Goal: Task Accomplishment & Management: Complete application form

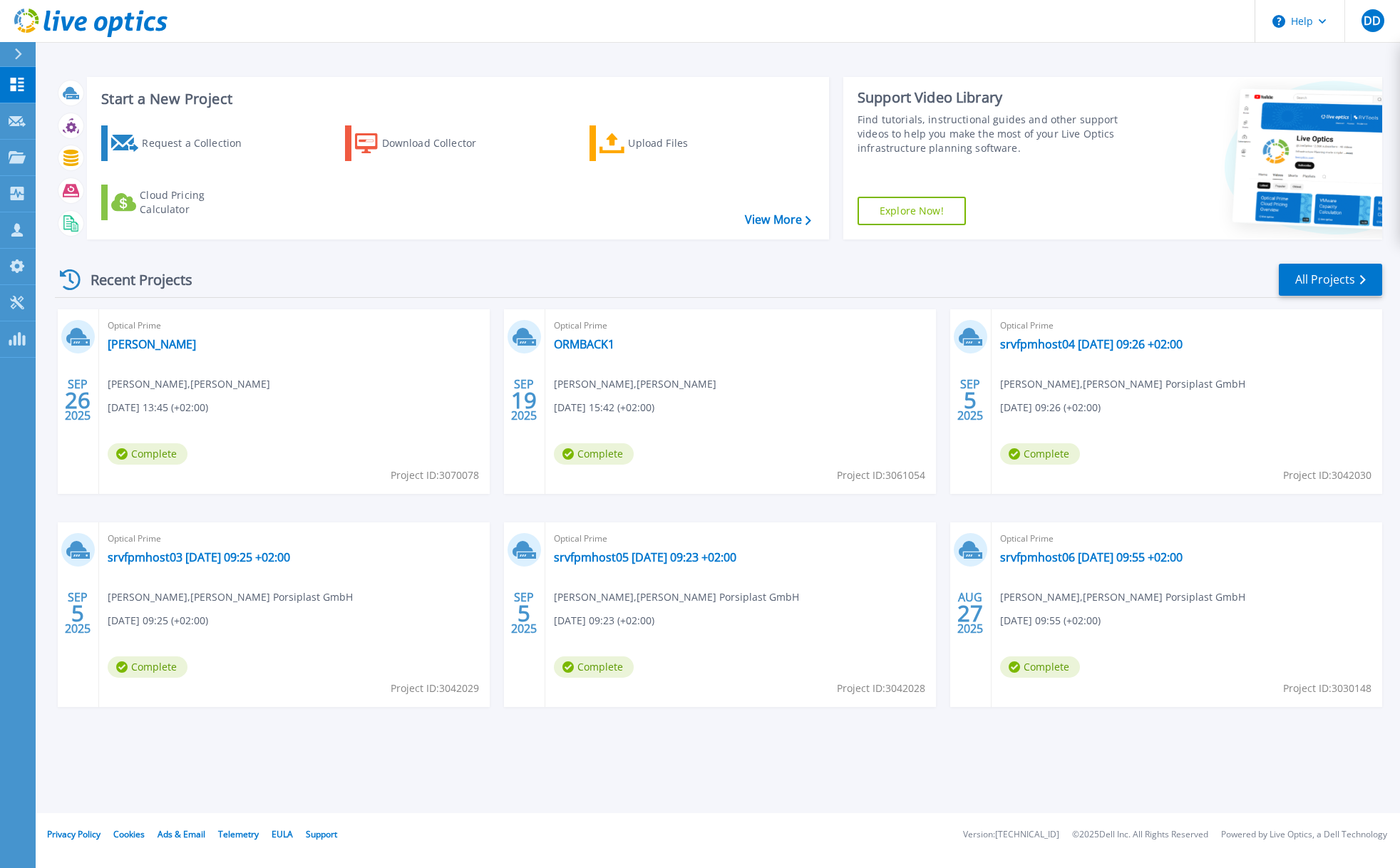
click at [453, 260] on div "Recent Projects All Projects [DATE] Optical Prime [PERSON_NAME] [PERSON_NAME] ,…" at bounding box center [718, 499] width 1327 height 497
click at [169, 136] on div "Request a Collection" at bounding box center [198, 143] width 114 height 28
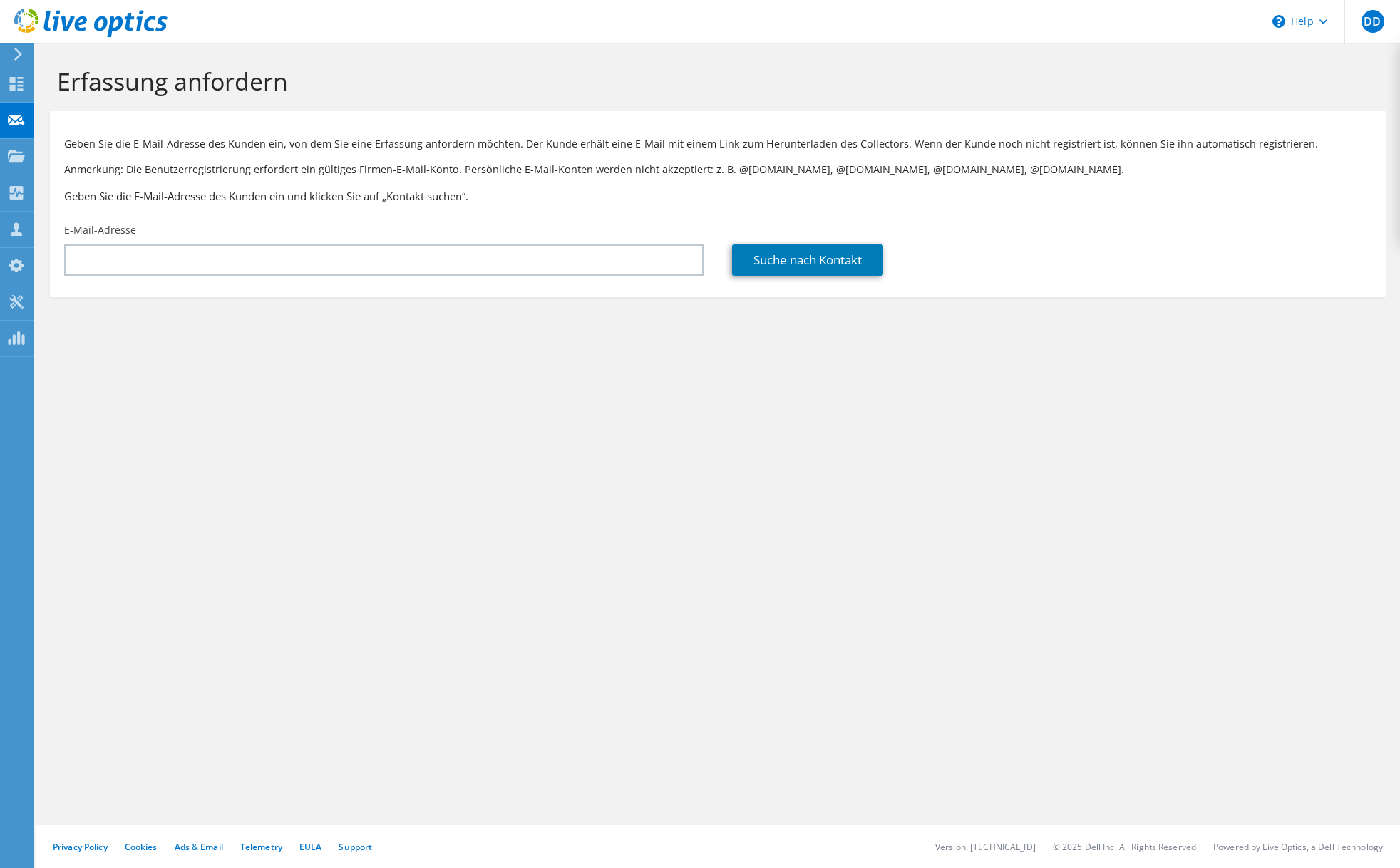
click at [202, 263] on input "text" at bounding box center [384, 260] width 639 height 31
click at [831, 255] on link "Suche nach Kontakt" at bounding box center [807, 260] width 152 height 31
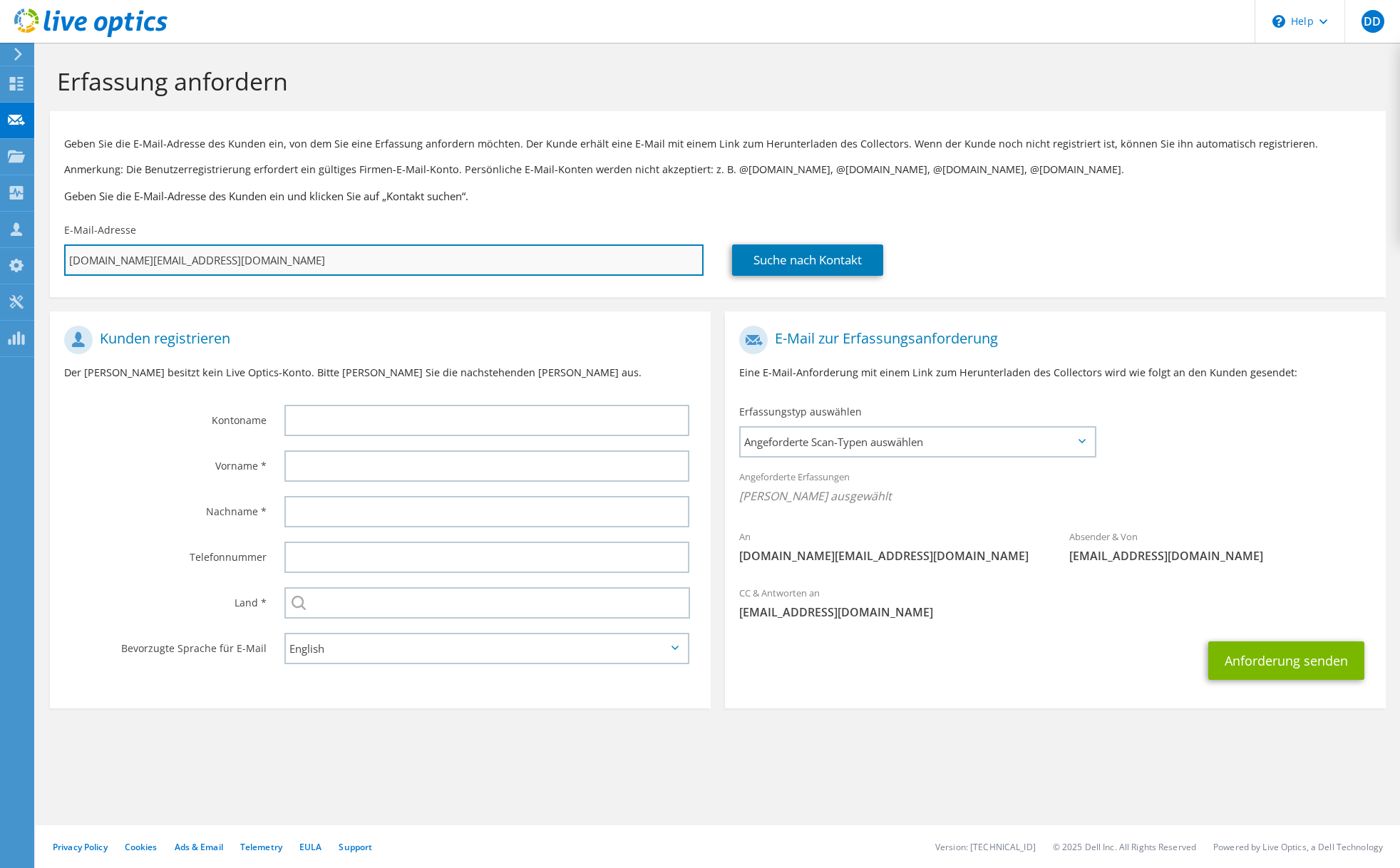
click at [490, 248] on input "markus.walter@vollack.de" at bounding box center [384, 260] width 639 height 31
click at [490, 250] on input "markus.walter@vollack.de" at bounding box center [384, 260] width 639 height 31
paste input "647057"
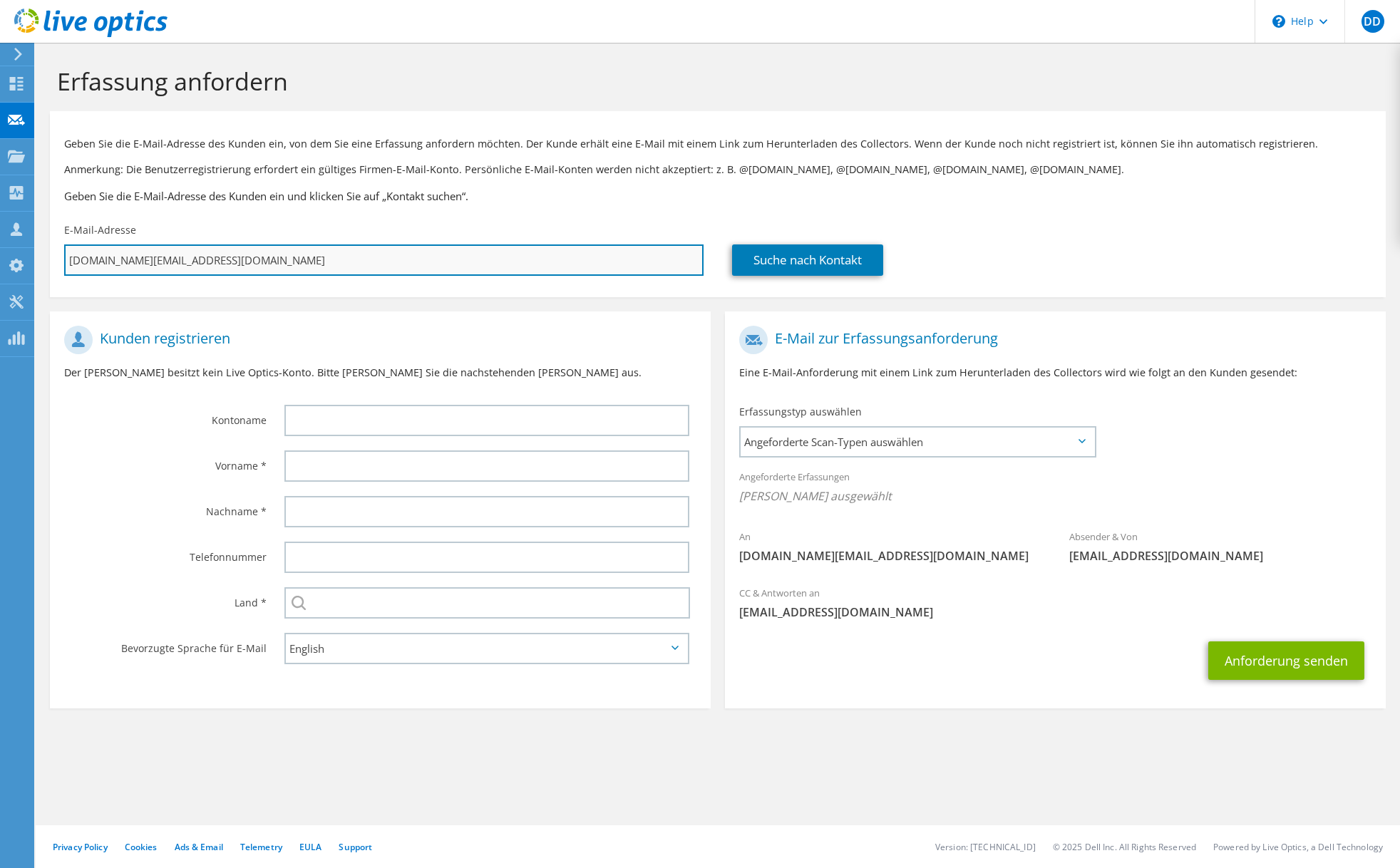
type input "647057"
type input "Auswählen"
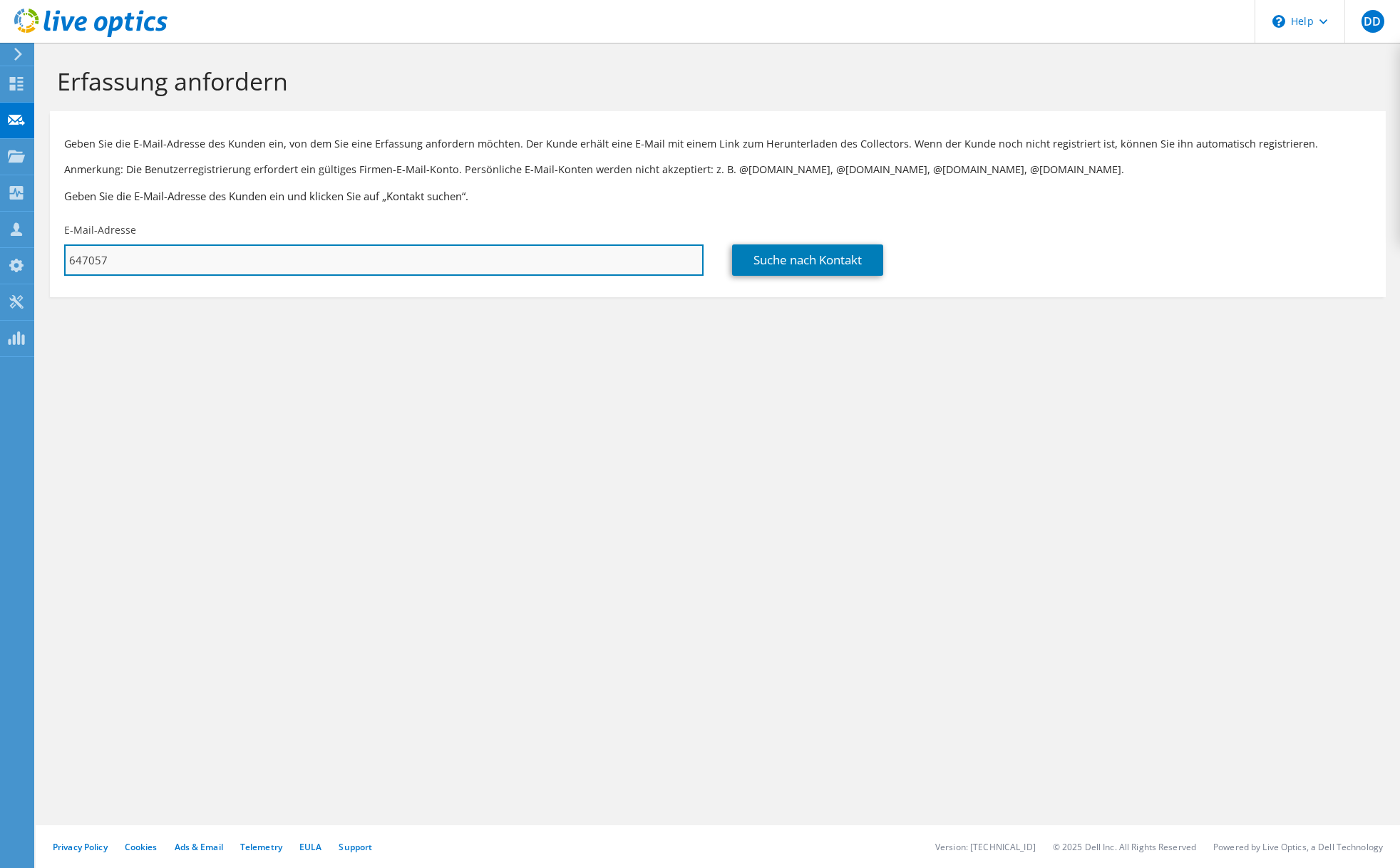
click at [288, 256] on input "647057" at bounding box center [384, 260] width 639 height 31
paste input "mwalter@vollack.de"
type input "mwalter@vollack.de"
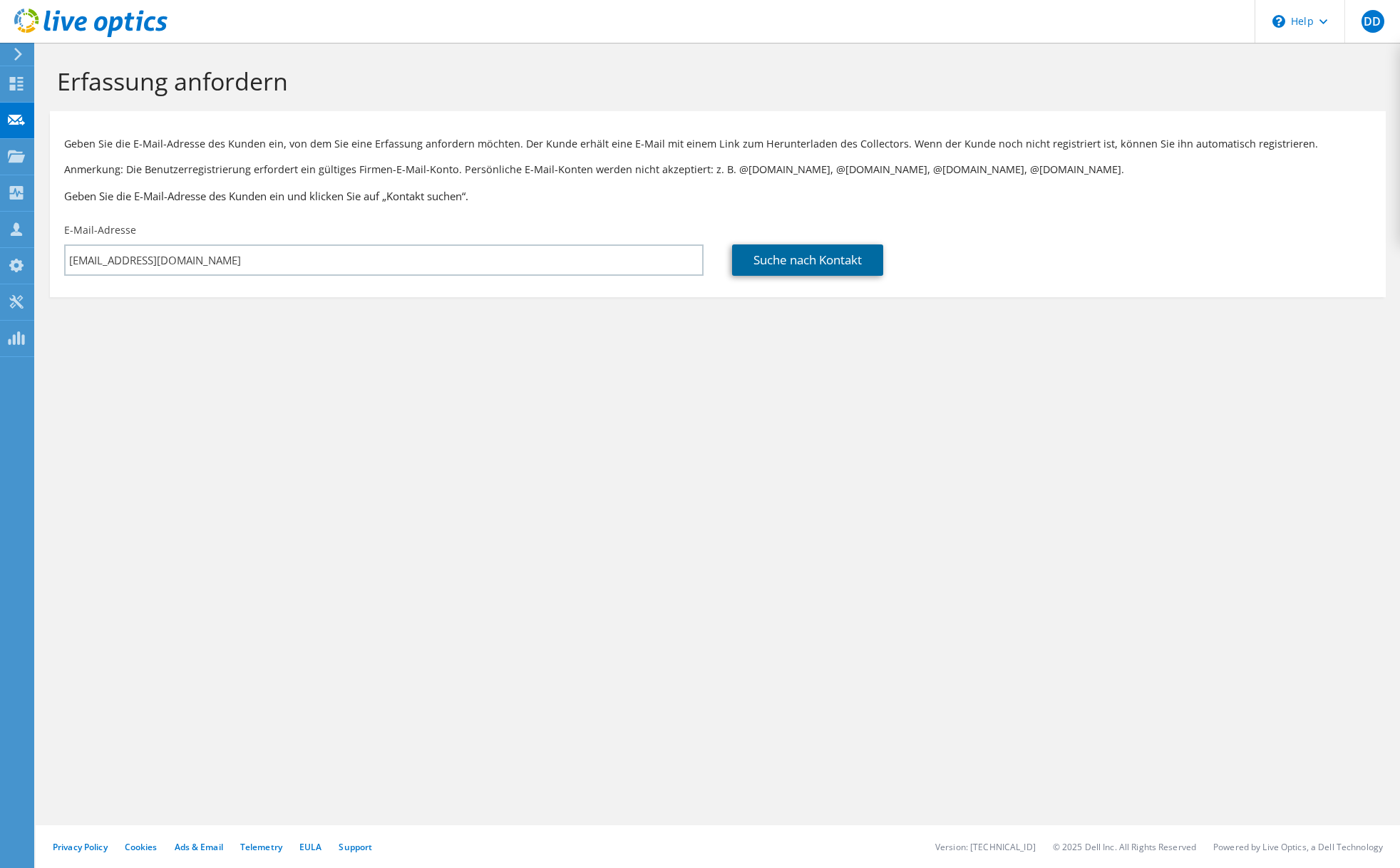
click at [841, 255] on link "Suche nach Kontakt" at bounding box center [807, 260] width 152 height 31
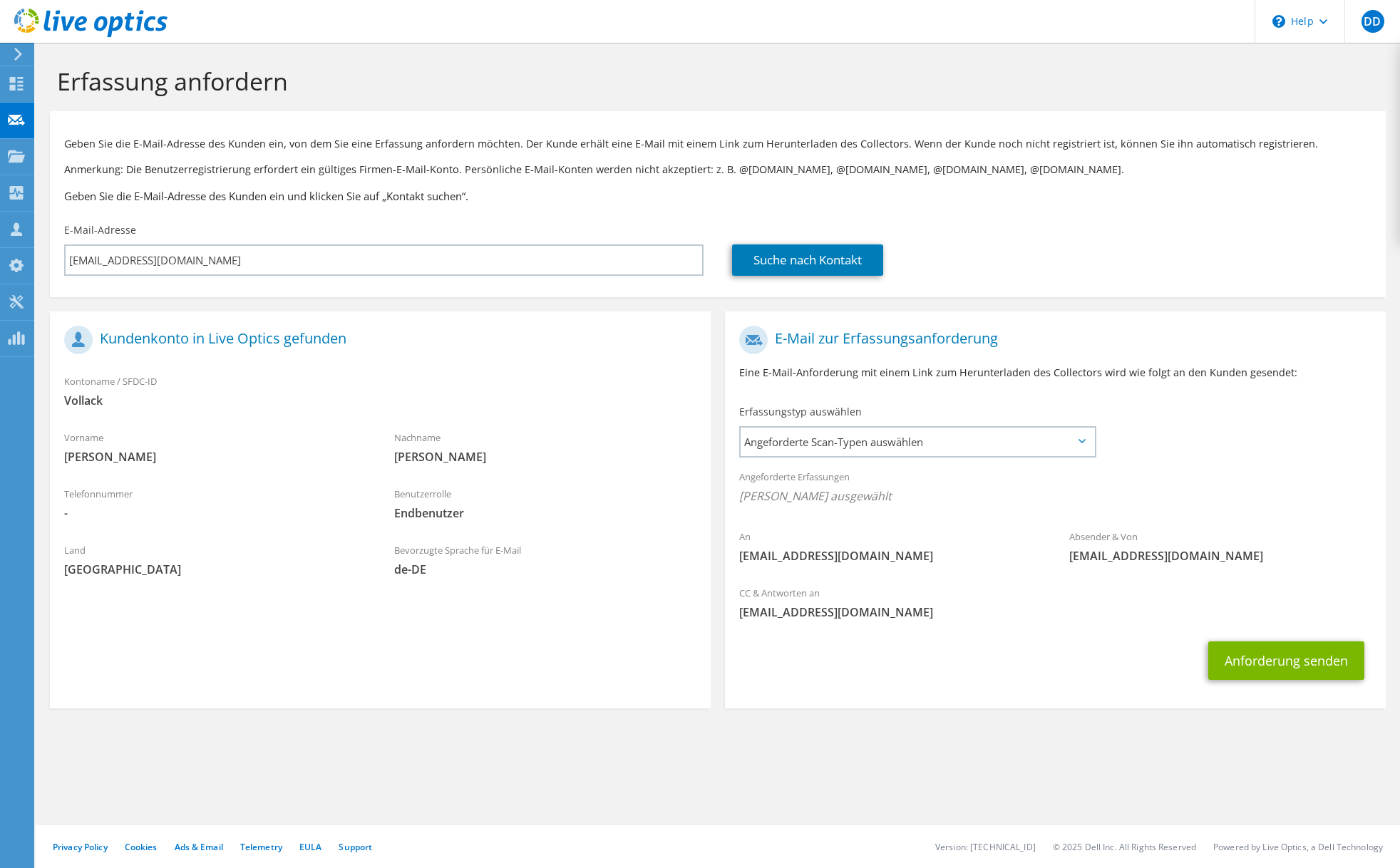
click at [960, 471] on div "Angeforderte Erfassungen Keine Scans ausgewählt" at bounding box center [1055, 488] width 661 height 52
click at [953, 449] on span "Angeforderte Scan-Typen auswählen" at bounding box center [917, 441] width 354 height 28
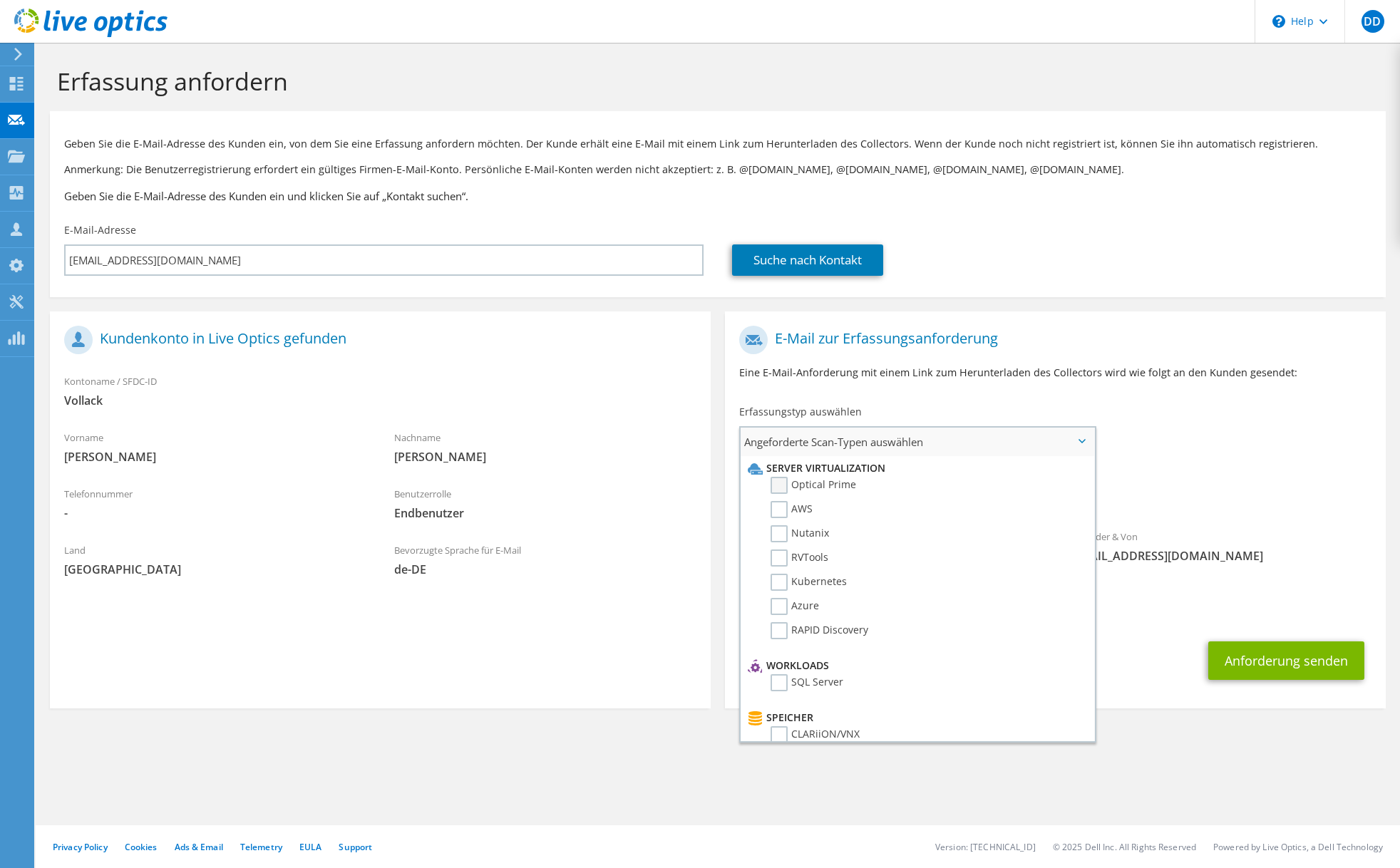
click at [774, 491] on label "Optical Prime" at bounding box center [813, 486] width 85 height 17
click at [0, 0] on input "Optical Prime" at bounding box center [0, 0] width 0 height 0
click at [1280, 666] on button "Anforderung senden" at bounding box center [1285, 666] width 156 height 39
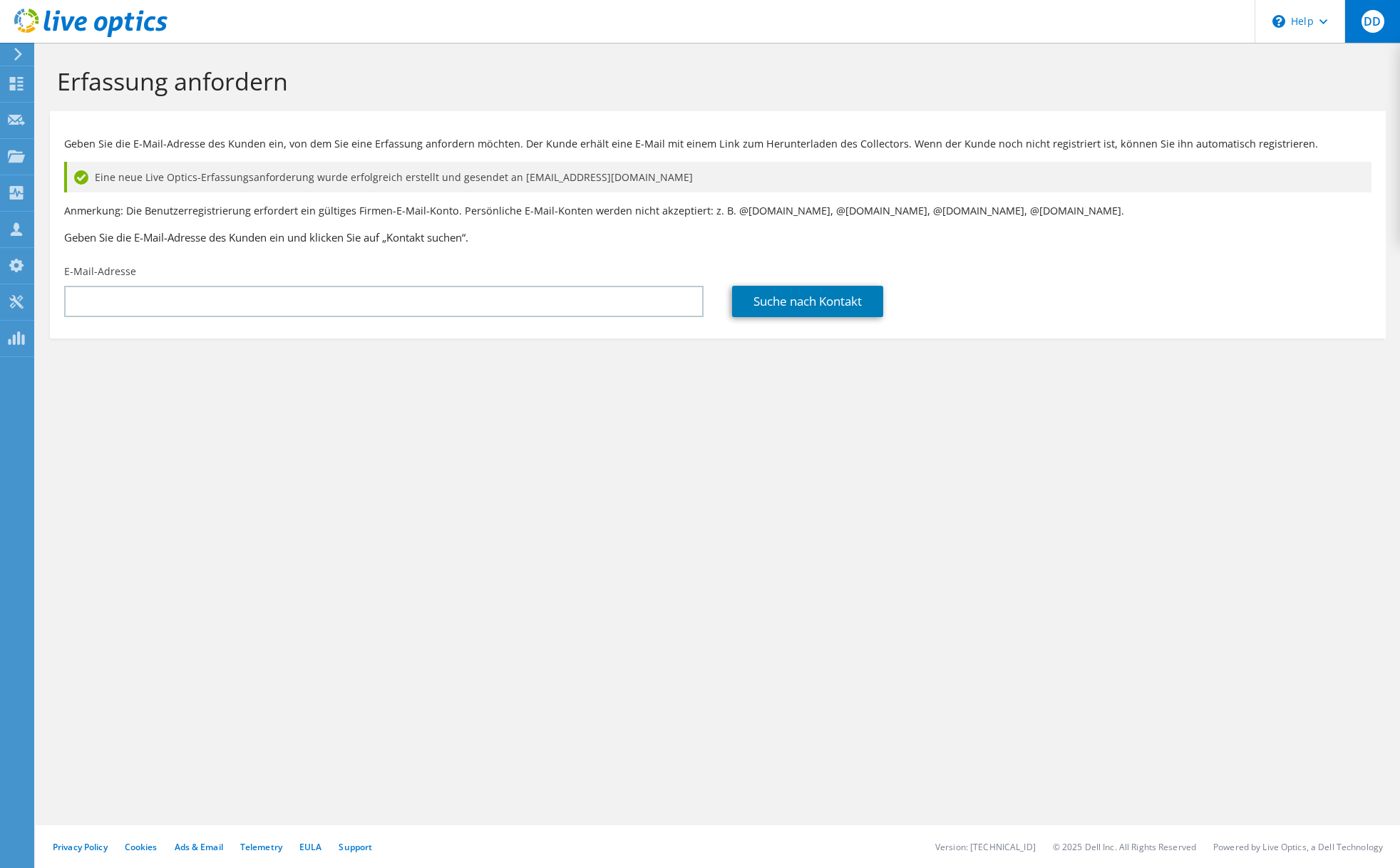
click at [1361, 22] on span "DD" at bounding box center [1372, 20] width 22 height 22
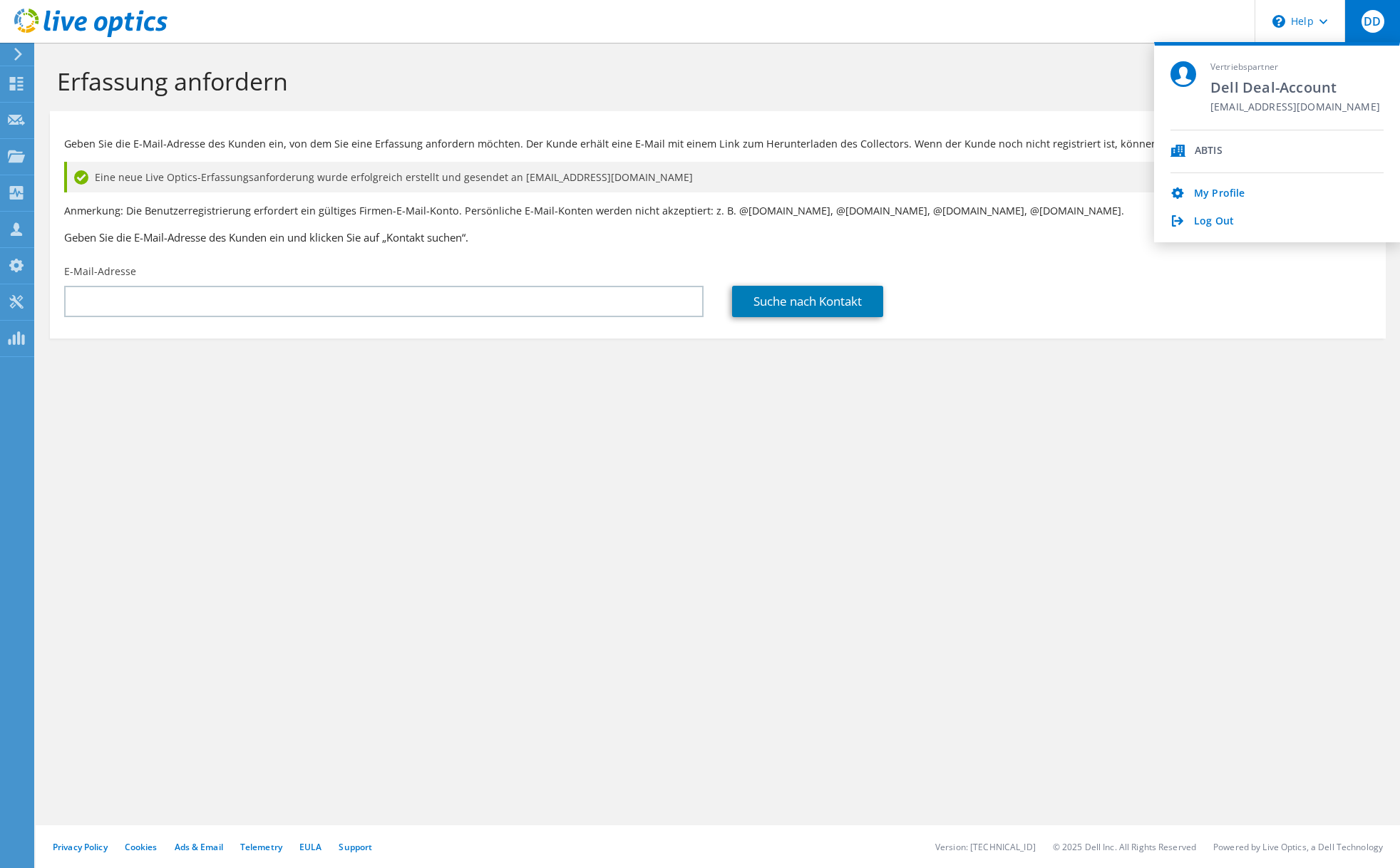
click at [813, 409] on section "Erfassung anfordern Geben Sie die E-Mail-Adresse des Kunden ein, von dem Sie ei…" at bounding box center [718, 226] width 1364 height 367
